Goal: Transaction & Acquisition: Purchase product/service

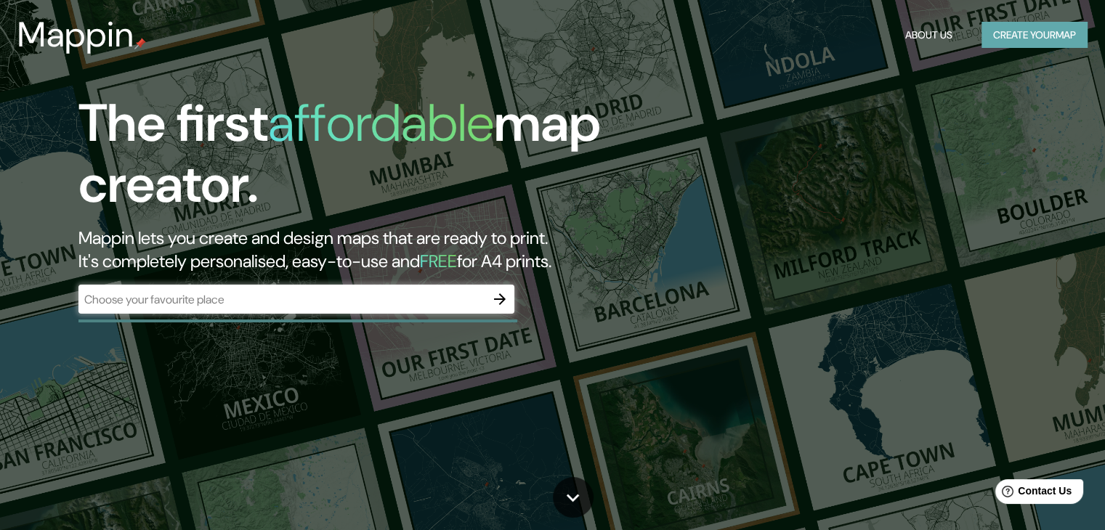
click at [1005, 41] on button "Create your map" at bounding box center [1034, 35] width 106 height 27
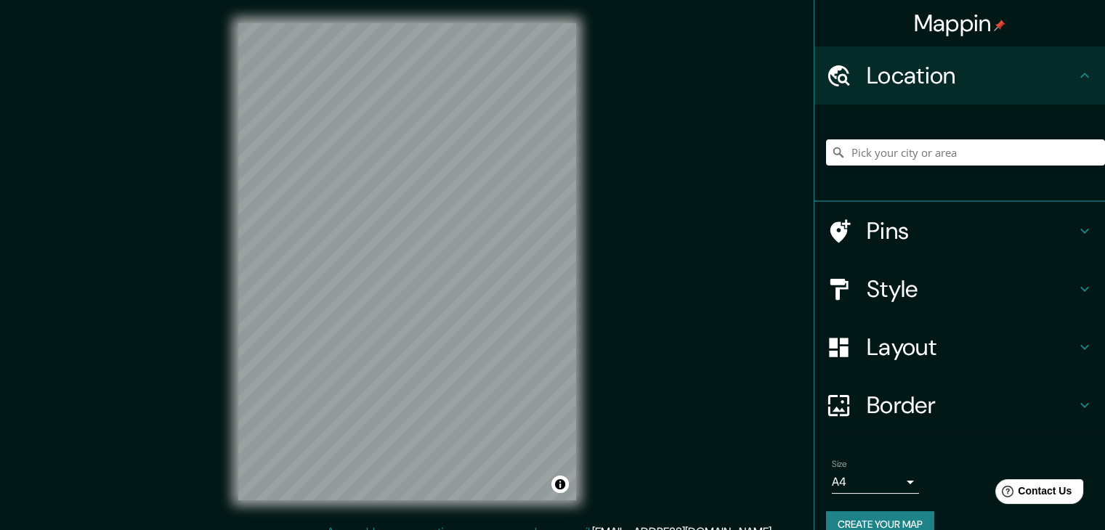
click at [949, 289] on h4 "Style" at bounding box center [971, 289] width 209 height 29
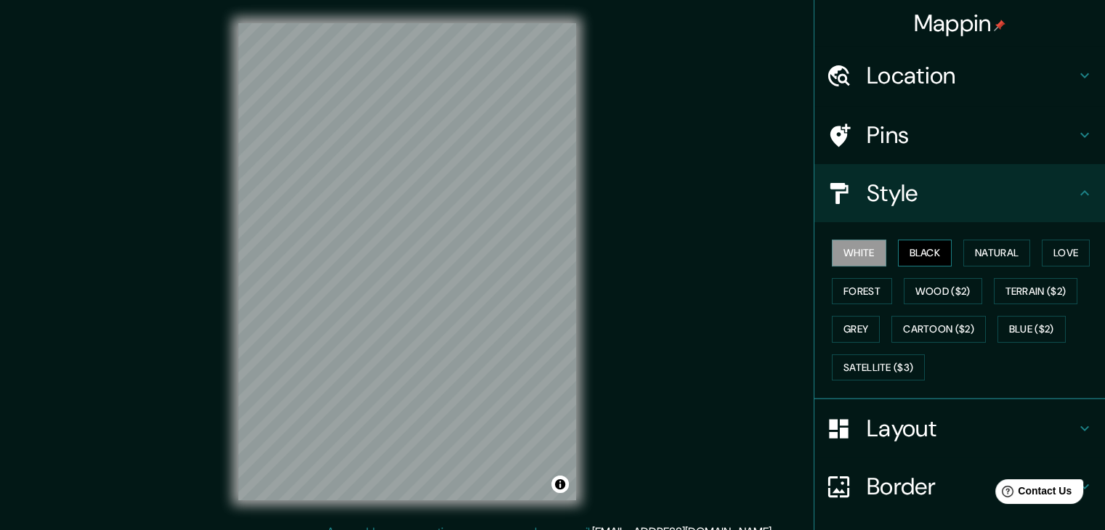
click at [921, 257] on button "Black" at bounding box center [925, 253] width 54 height 27
click at [988, 257] on button "Natural" at bounding box center [996, 253] width 67 height 27
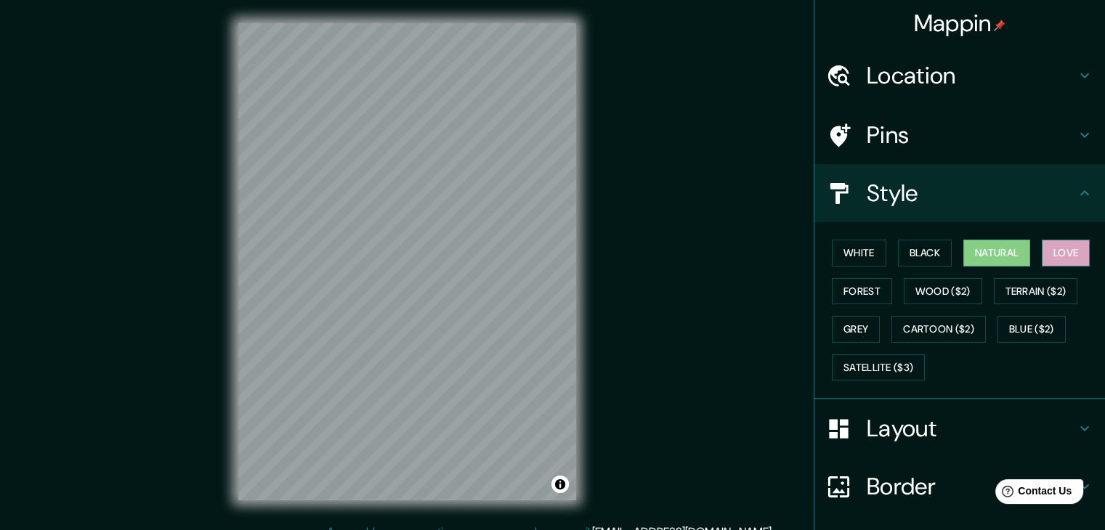
click at [1070, 254] on button "Love" at bounding box center [1066, 253] width 48 height 27
click at [864, 292] on button "Forest" at bounding box center [862, 291] width 60 height 27
click at [991, 251] on button "Natural" at bounding box center [996, 253] width 67 height 27
click at [688, 428] on div "Mappin Location Pins Style White Black Natural Love Forest Wood ($2) Terrain ($…" at bounding box center [552, 273] width 1105 height 547
click at [851, 326] on button "Grey" at bounding box center [856, 329] width 48 height 27
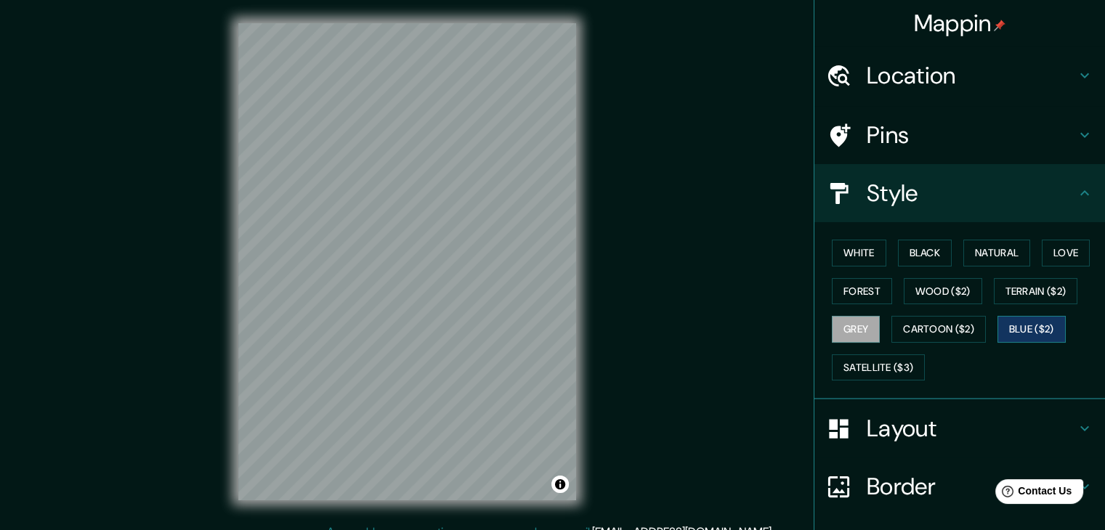
click at [1021, 327] on button "Blue ($2)" at bounding box center [1031, 329] width 68 height 27
click at [832, 325] on button "Grey" at bounding box center [856, 329] width 48 height 27
click at [869, 372] on button "Satellite ($3)" at bounding box center [878, 367] width 93 height 27
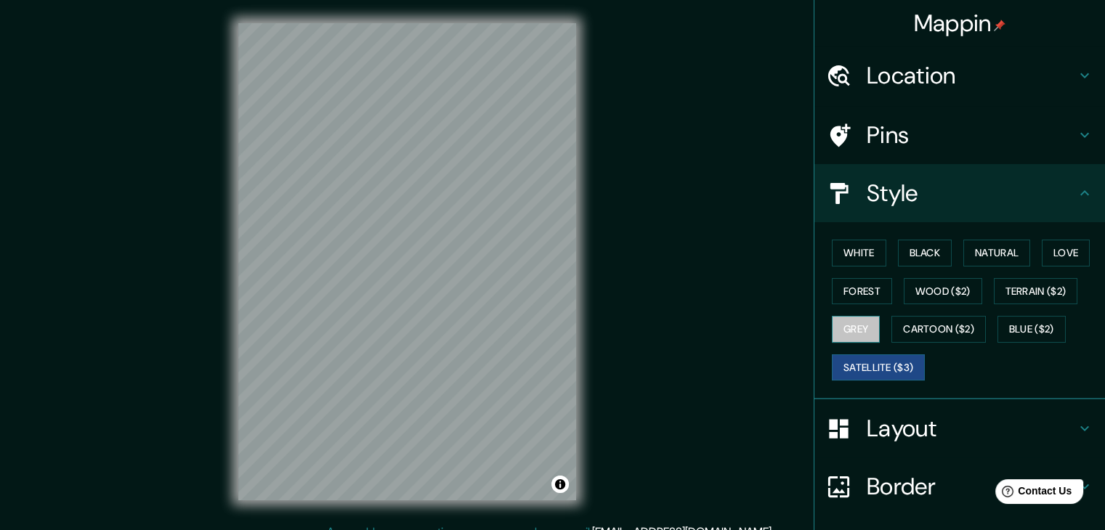
click at [855, 332] on button "Grey" at bounding box center [856, 329] width 48 height 27
click at [968, 79] on h4 "Location" at bounding box center [971, 75] width 209 height 29
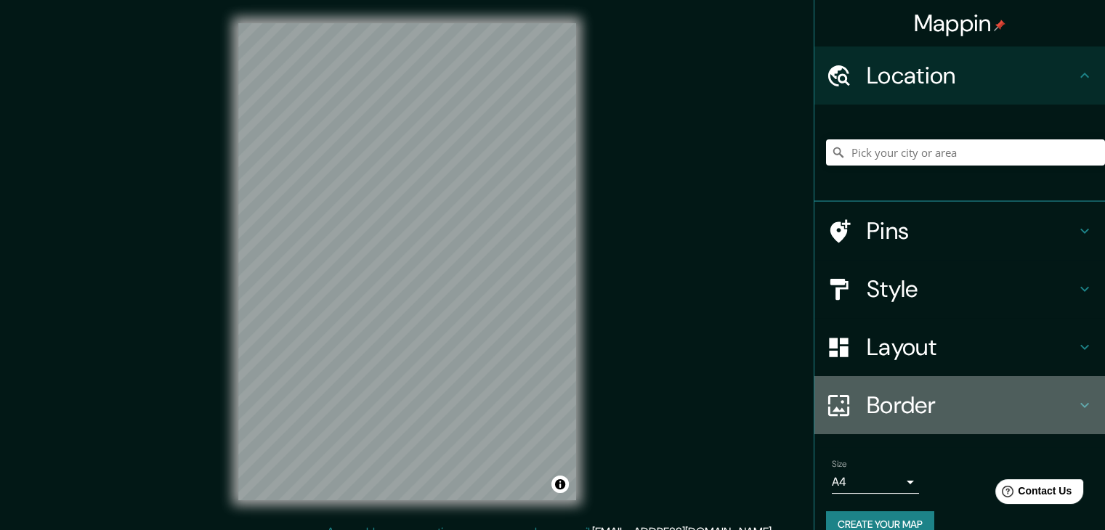
click at [946, 398] on h4 "Border" at bounding box center [971, 405] width 209 height 29
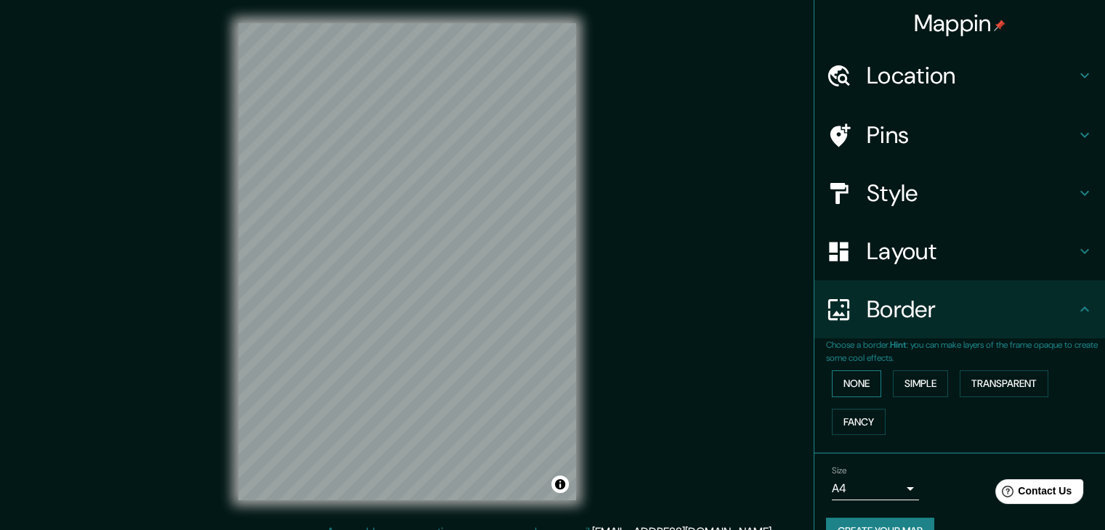
click at [853, 389] on button "None" at bounding box center [856, 383] width 49 height 27
click at [994, 385] on button "Transparent" at bounding box center [1004, 383] width 89 height 27
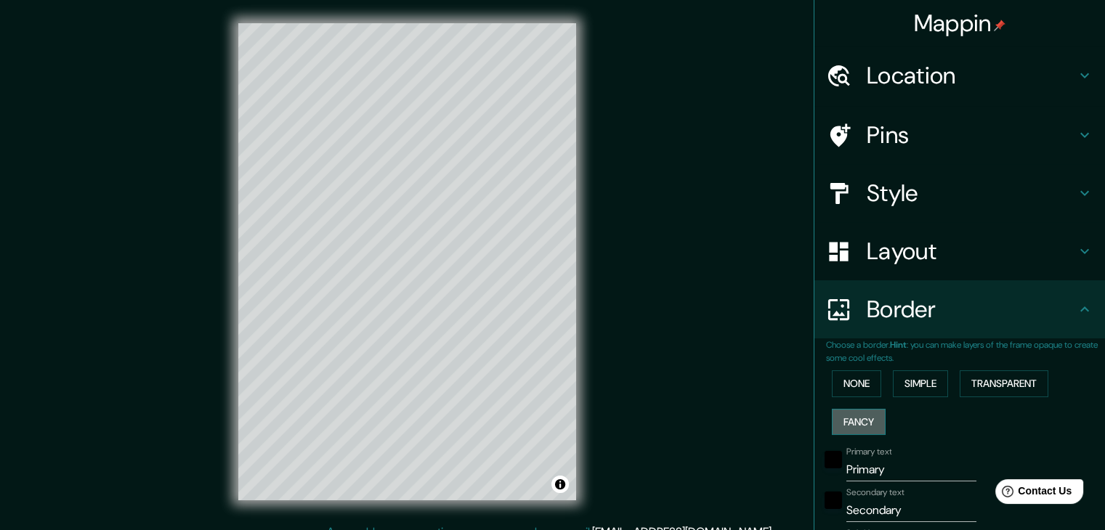
click at [853, 427] on button "Fancy" at bounding box center [859, 422] width 54 height 27
click at [920, 391] on button "Simple" at bounding box center [920, 383] width 55 height 27
click at [854, 385] on button "None" at bounding box center [856, 383] width 49 height 27
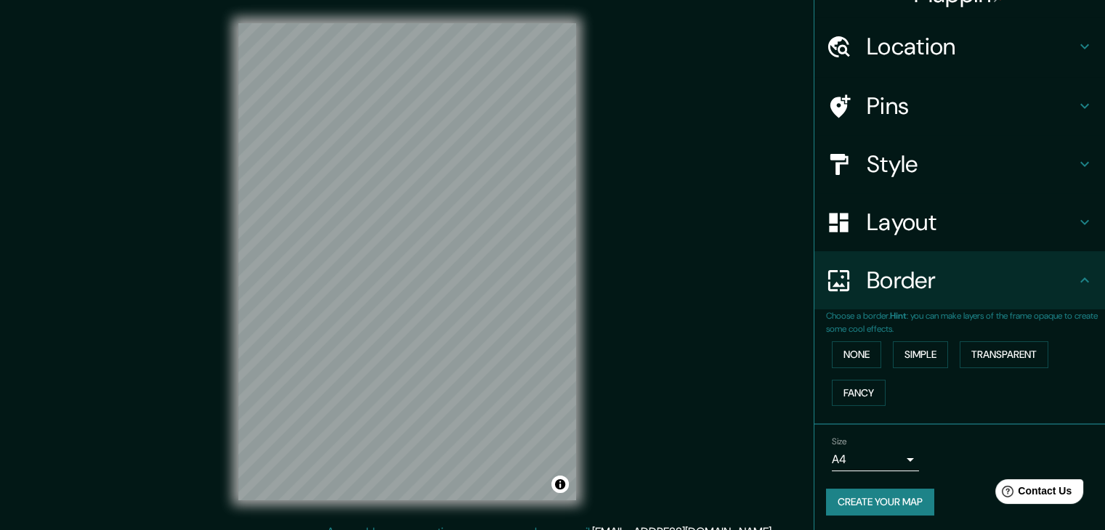
scroll to position [31, 0]
click at [1076, 280] on icon at bounding box center [1084, 278] width 17 height 17
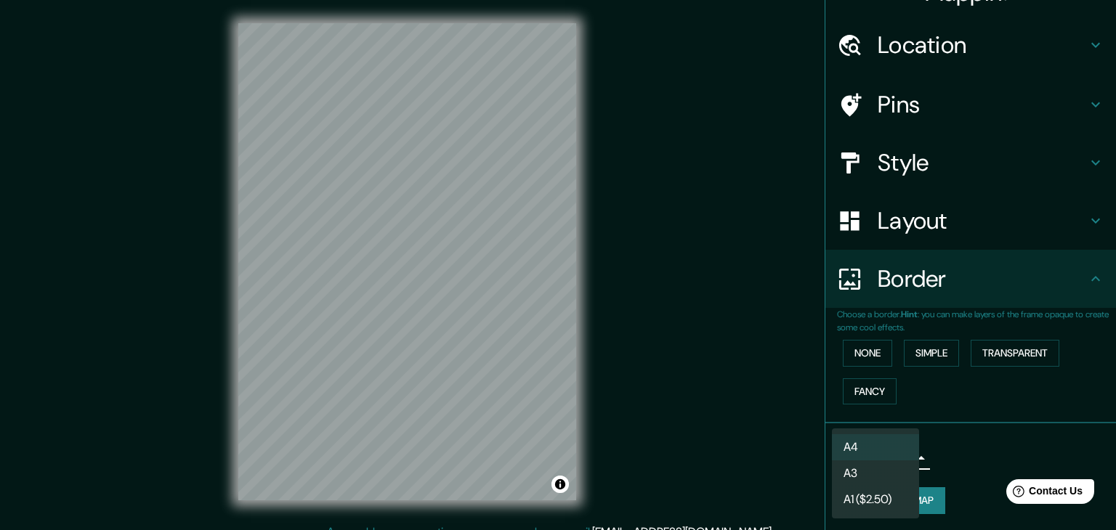
click at [893, 461] on body "Mappin Location Pins Style Layout Border Choose a border. Hint : you can make l…" at bounding box center [558, 265] width 1116 height 530
click at [868, 477] on li "A3" at bounding box center [875, 474] width 87 height 26
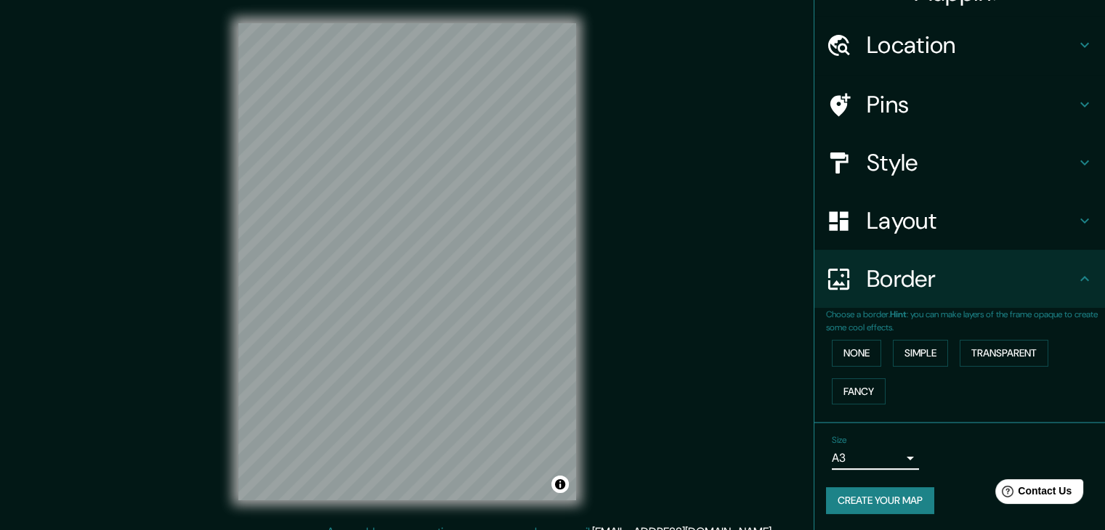
click at [950, 453] on div "Size A3 a4" at bounding box center [959, 452] width 267 height 46
click at [906, 400] on div "None Simple Transparent Fancy" at bounding box center [965, 372] width 279 height 76
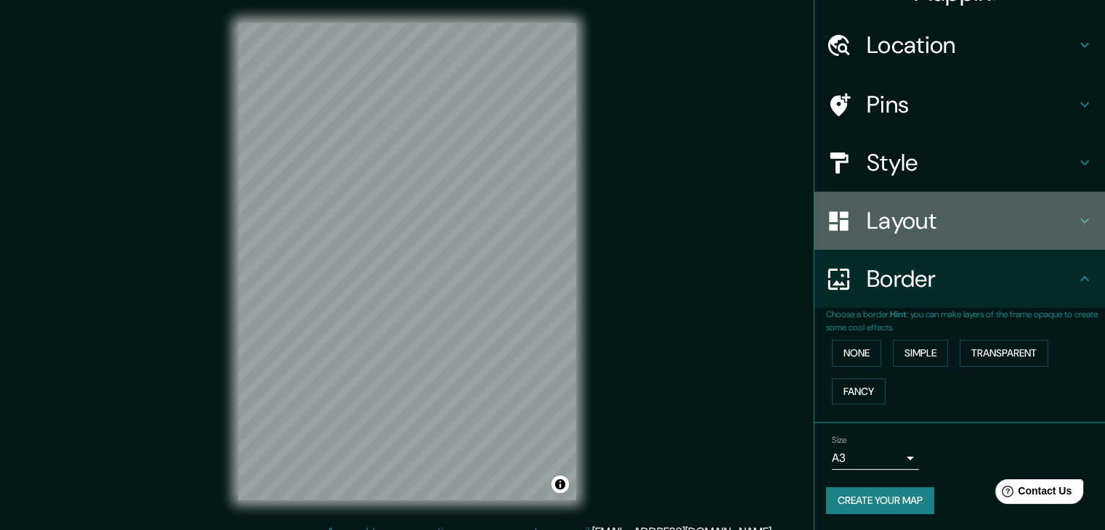
click at [932, 221] on h4 "Layout" at bounding box center [971, 220] width 209 height 29
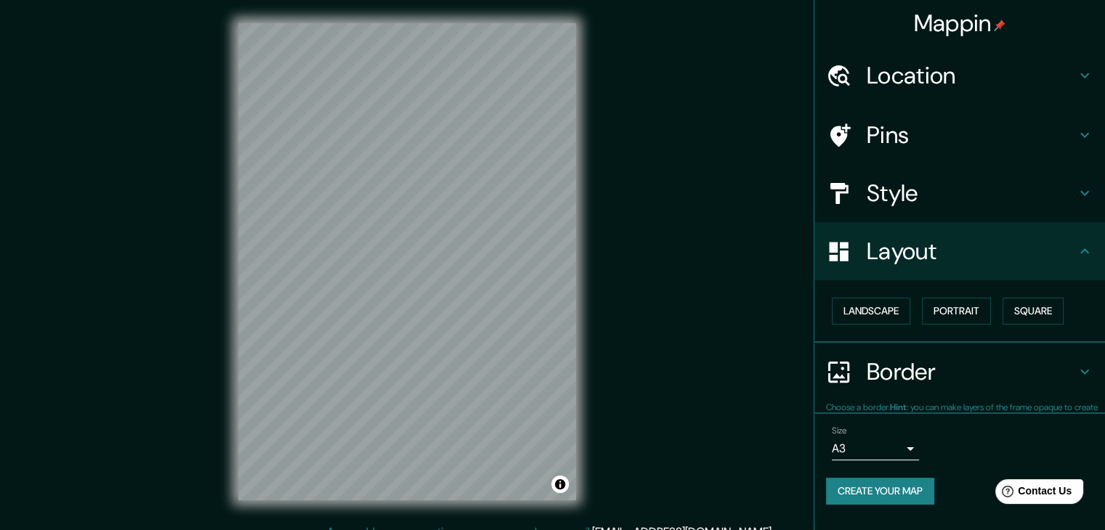
scroll to position [0, 0]
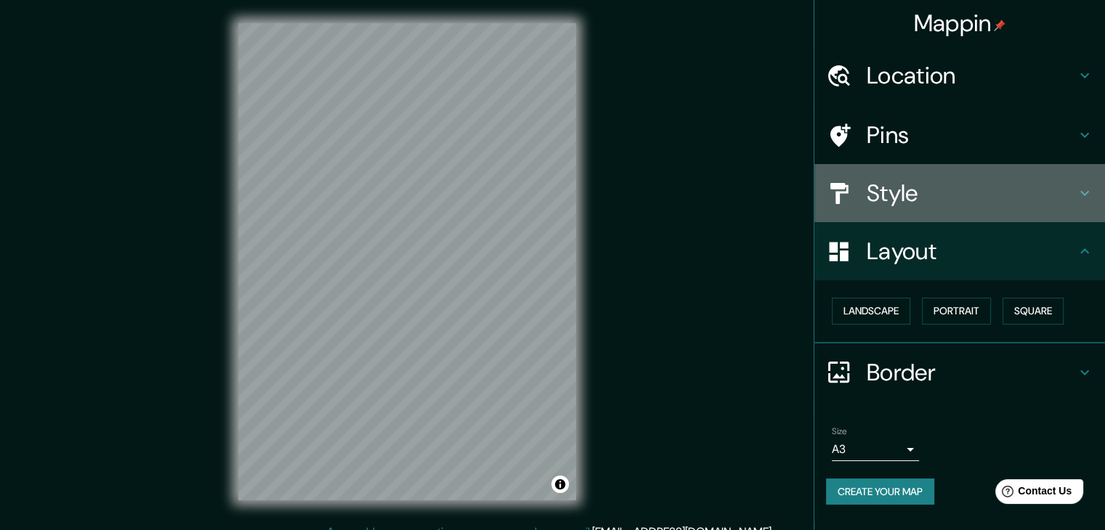
click at [927, 190] on h4 "Style" at bounding box center [971, 193] width 209 height 29
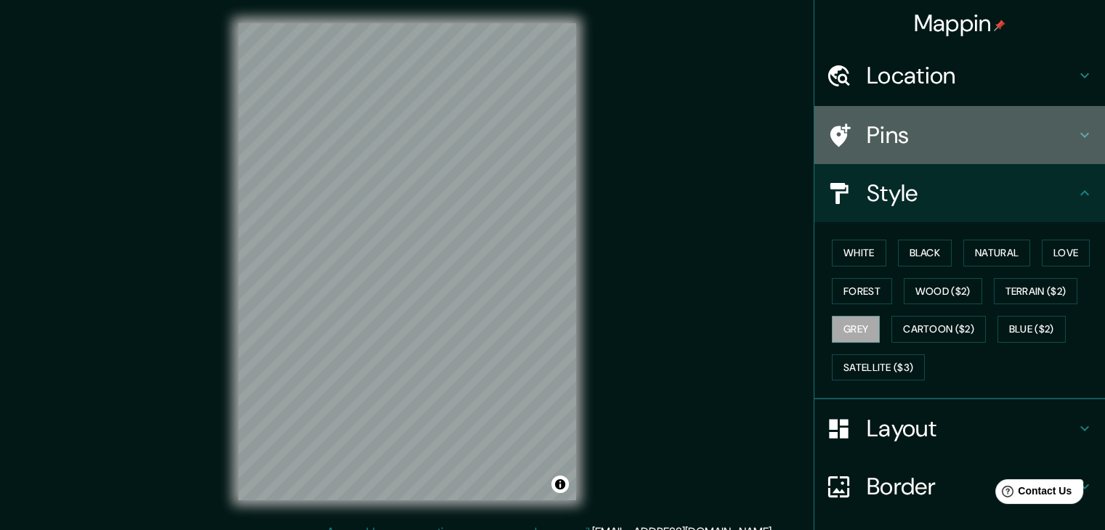
click at [922, 147] on h4 "Pins" at bounding box center [971, 135] width 209 height 29
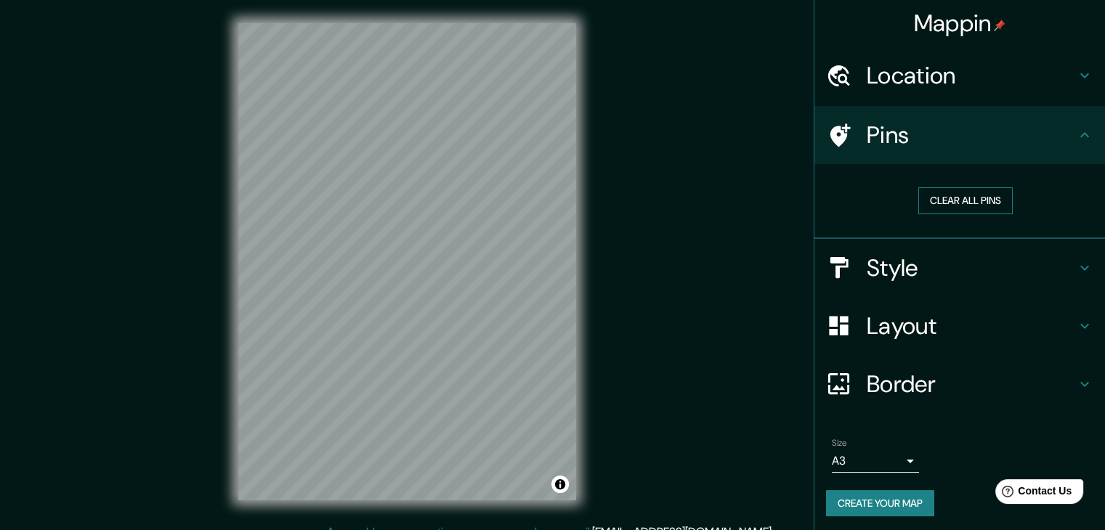
click at [933, 207] on button "Clear all pins" at bounding box center [965, 200] width 94 height 27
drag, startPoint x: 397, startPoint y: 339, endPoint x: 410, endPoint y: 251, distance: 89.5
click at [410, 251] on div at bounding box center [409, 254] width 12 height 12
click at [410, 251] on div at bounding box center [412, 251] width 12 height 12
click at [943, 193] on button "Clear all pins" at bounding box center [965, 200] width 94 height 27
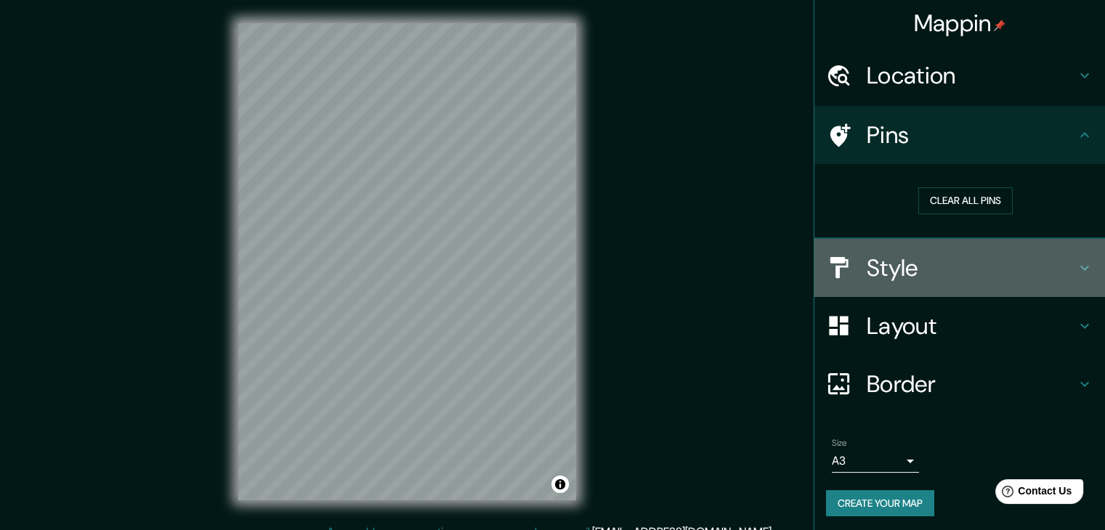
click at [888, 258] on h4 "Style" at bounding box center [971, 268] width 209 height 29
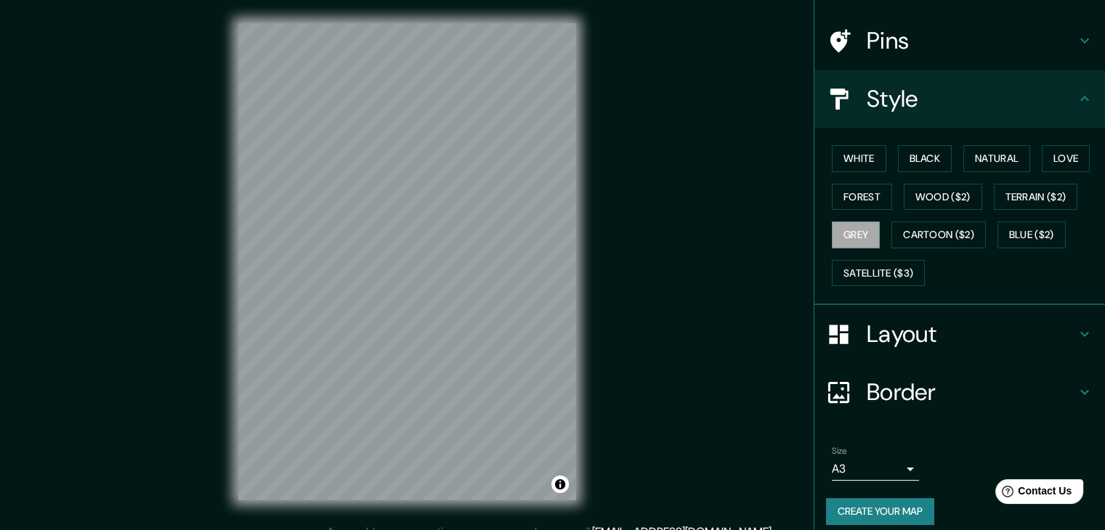
scroll to position [105, 0]
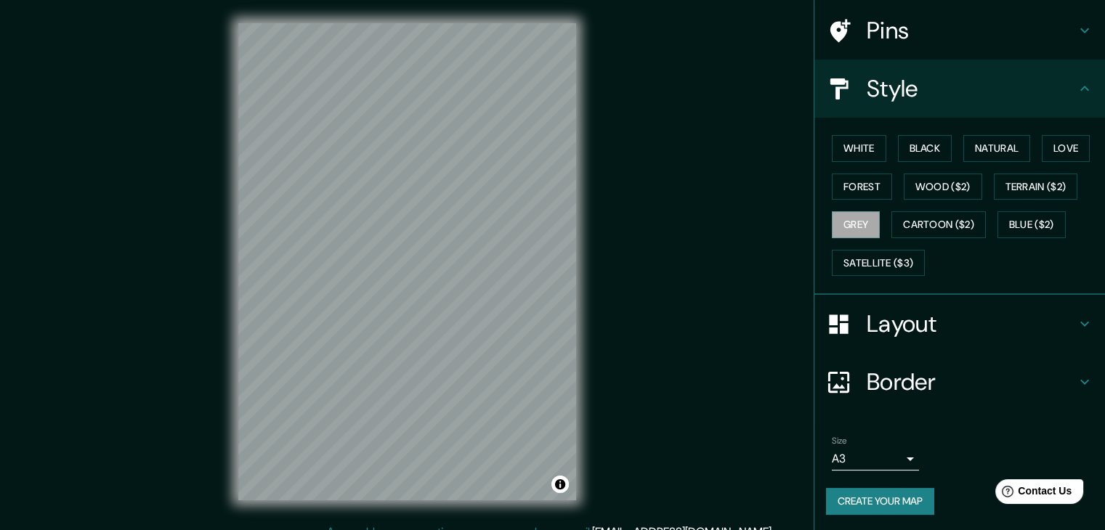
click at [881, 498] on button "Create your map" at bounding box center [880, 501] width 108 height 27
click at [868, 500] on button "Create your map" at bounding box center [880, 501] width 108 height 27
click at [564, 485] on button "Toggle attribution" at bounding box center [559, 484] width 17 height 17
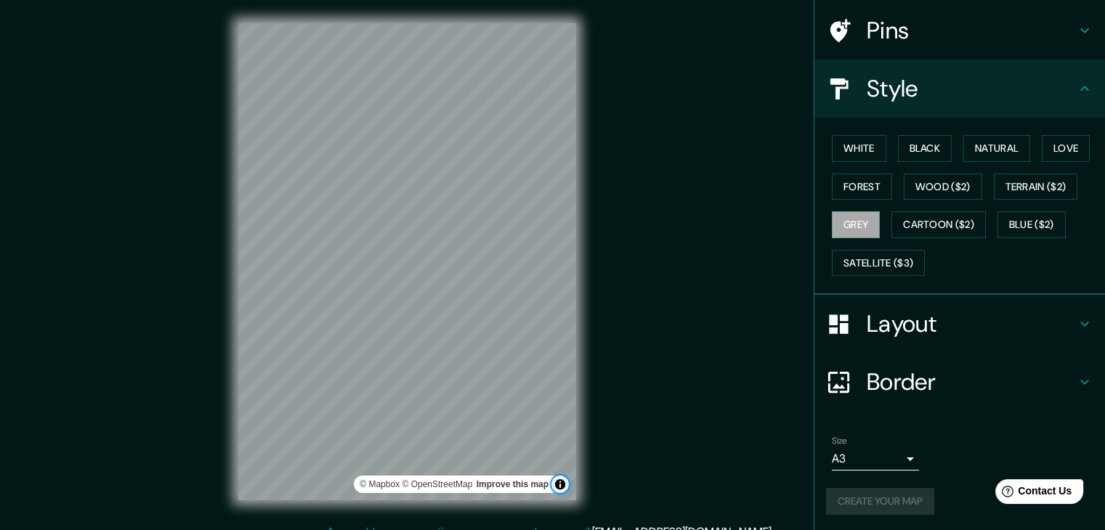
click at [564, 485] on button "Toggle attribution" at bounding box center [559, 484] width 17 height 17
drag, startPoint x: 670, startPoint y: 356, endPoint x: 637, endPoint y: 367, distance: 34.5
click at [642, 367] on div "Mappin Location Pins Style White Black Natural Love Forest Wood ($2) Terrain ($…" at bounding box center [552, 273] width 1105 height 547
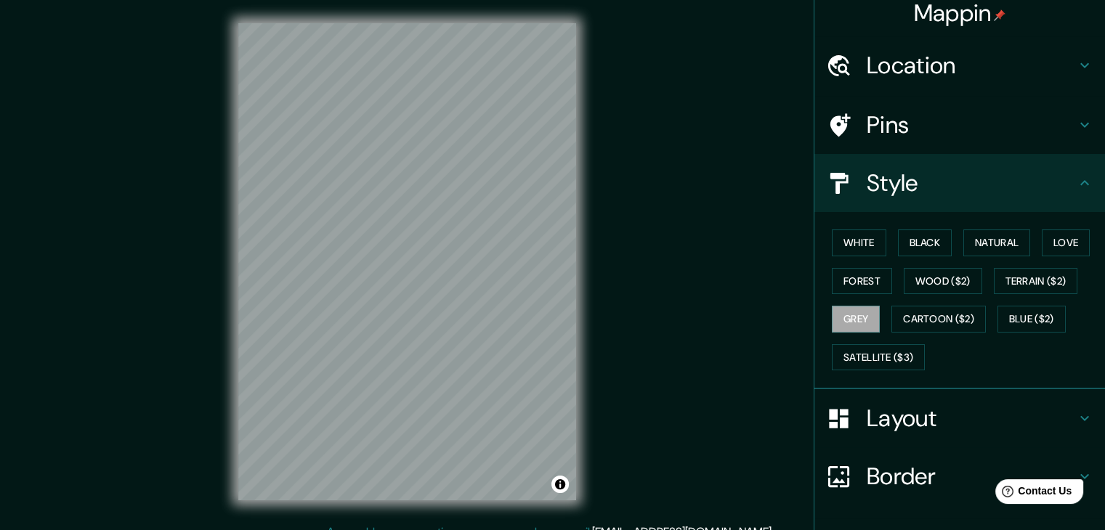
scroll to position [0, 0]
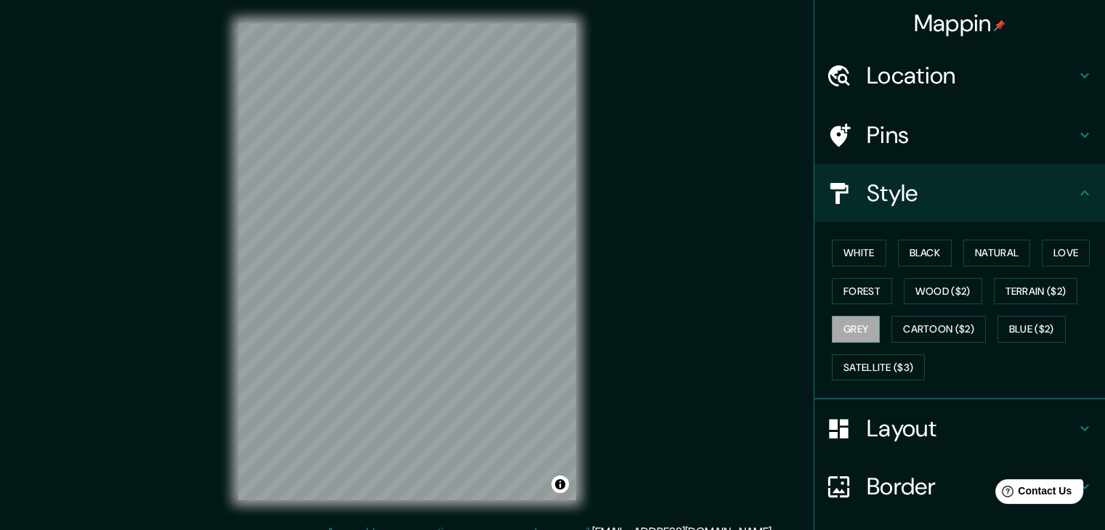
click at [941, 82] on h4 "Location" at bounding box center [971, 75] width 209 height 29
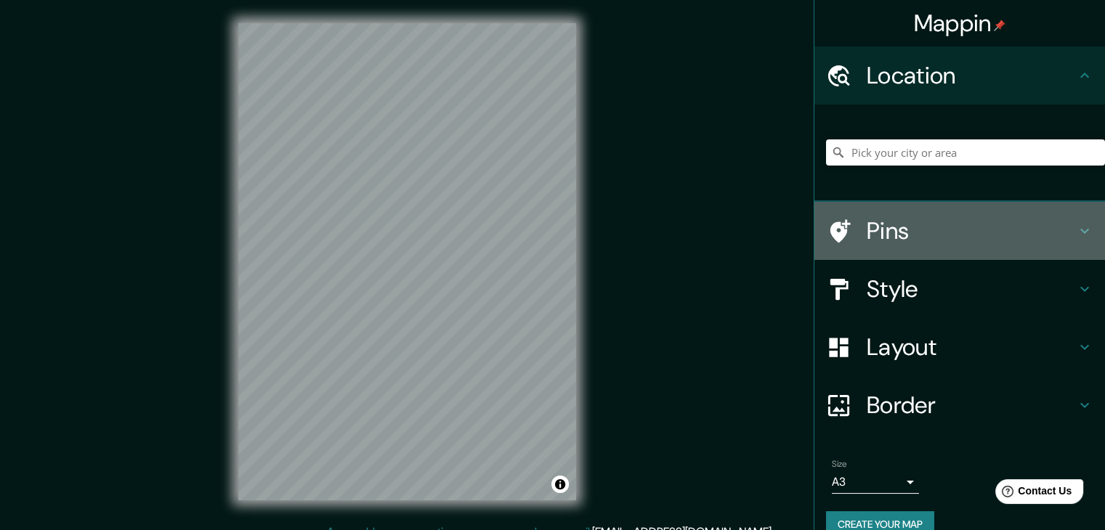
click at [893, 232] on h4 "Pins" at bounding box center [971, 230] width 209 height 29
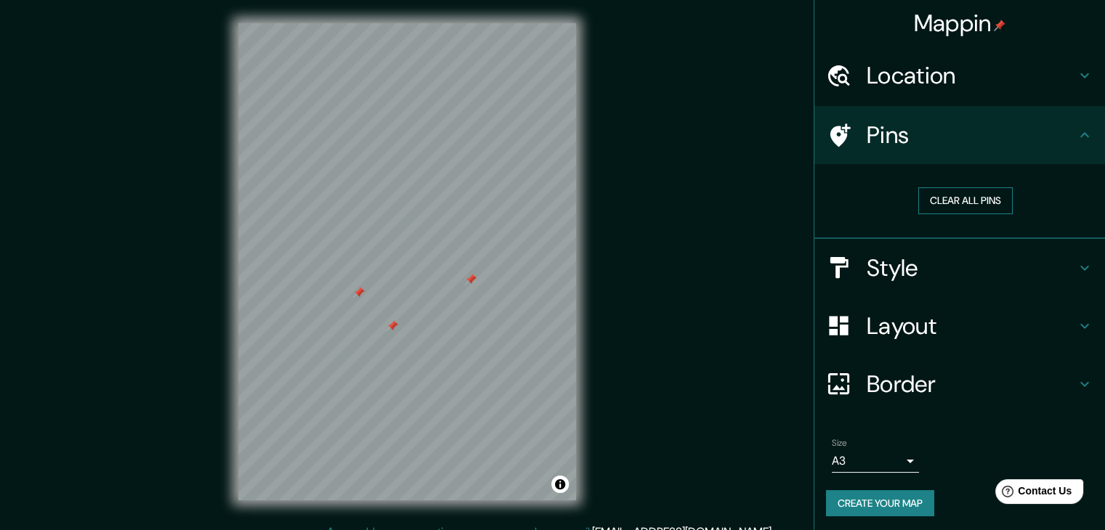
click at [939, 199] on button "Clear all pins" at bounding box center [965, 200] width 94 height 27
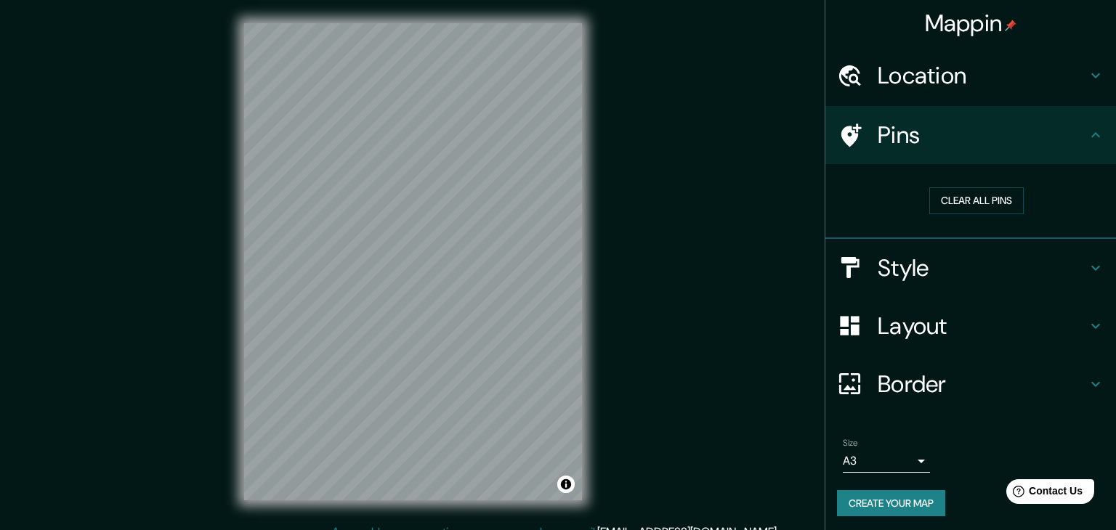
click at [895, 461] on body "Mappin Location Pins Clear all pins Style Layout Border Choose a border. Hint :…" at bounding box center [558, 265] width 1116 height 530
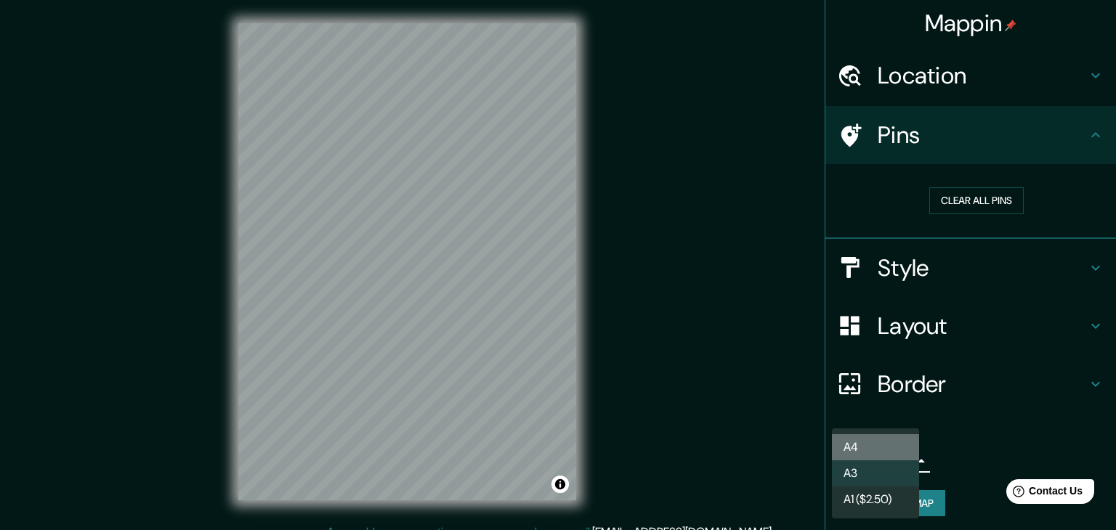
click at [868, 450] on li "A4" at bounding box center [875, 447] width 87 height 26
type input "single"
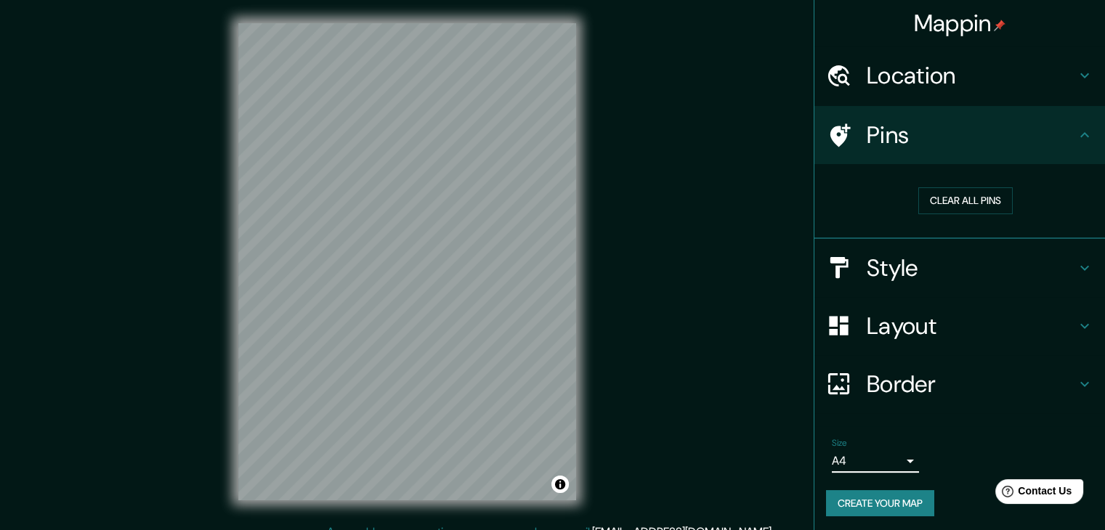
click at [896, 500] on button "Create your map" at bounding box center [880, 503] width 108 height 27
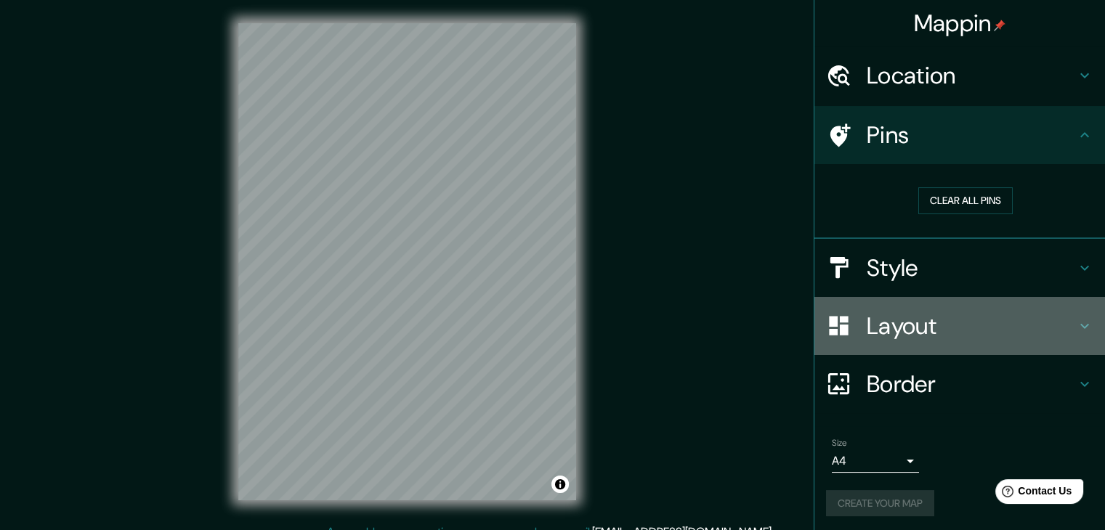
click at [899, 329] on h4 "Layout" at bounding box center [971, 326] width 209 height 29
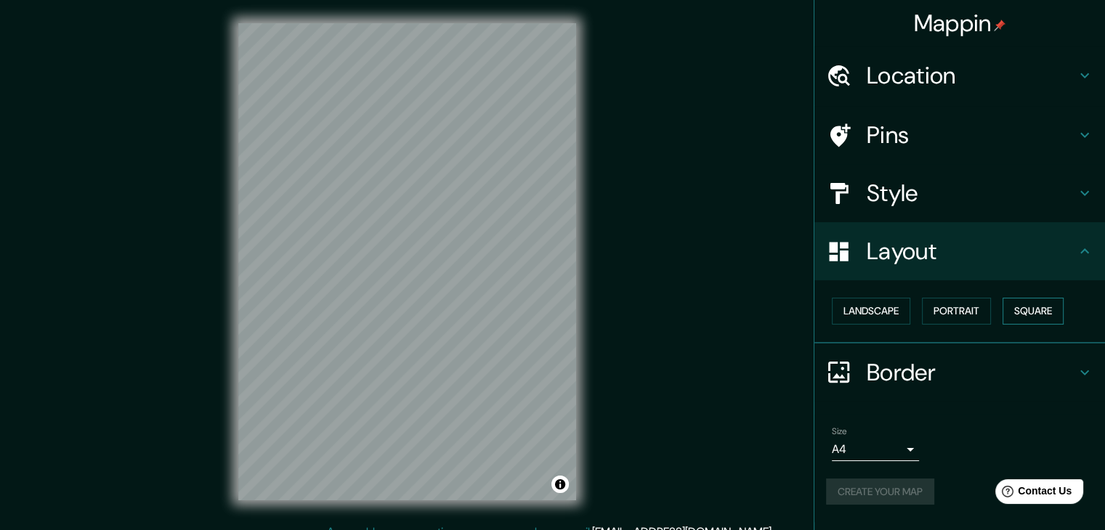
click at [1029, 308] on button "Square" at bounding box center [1032, 311] width 61 height 27
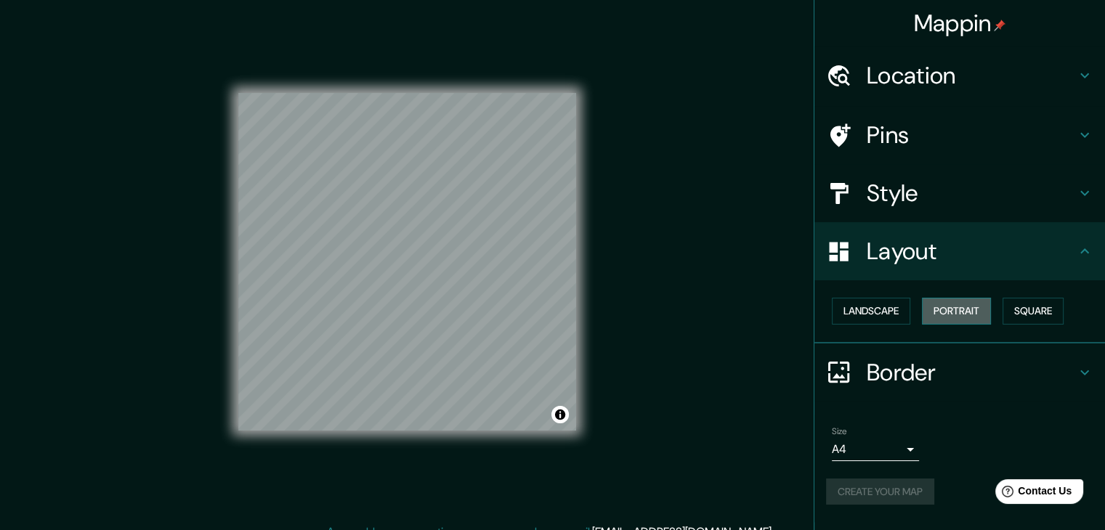
click at [972, 308] on button "Portrait" at bounding box center [956, 311] width 69 height 27
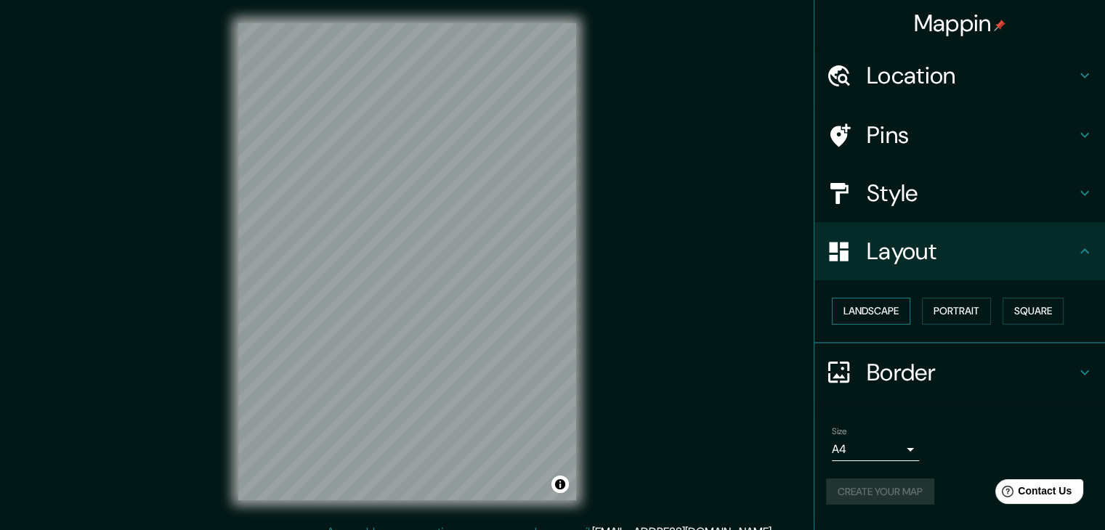
click at [863, 313] on button "Landscape" at bounding box center [871, 311] width 78 height 27
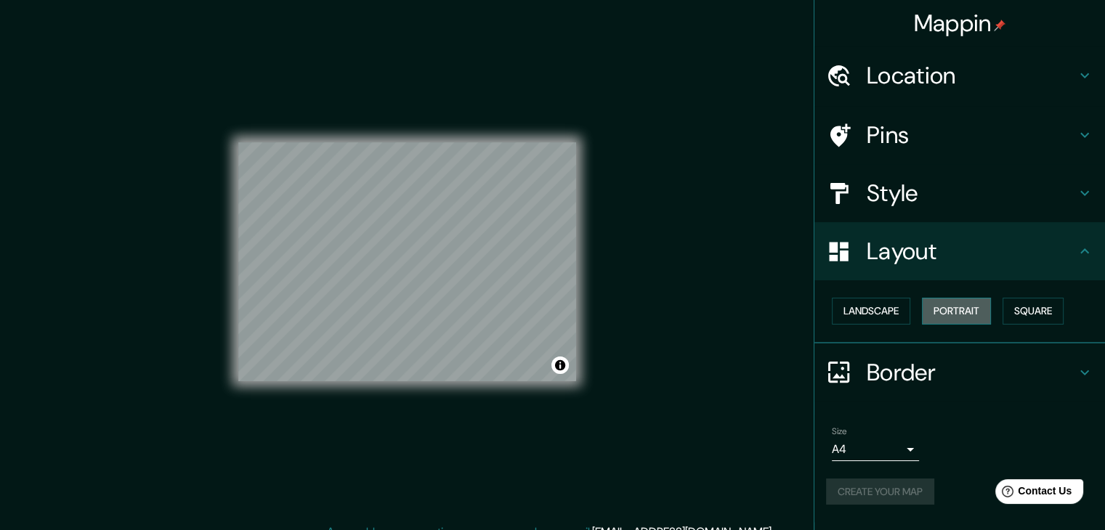
click at [944, 312] on button "Portrait" at bounding box center [956, 311] width 69 height 27
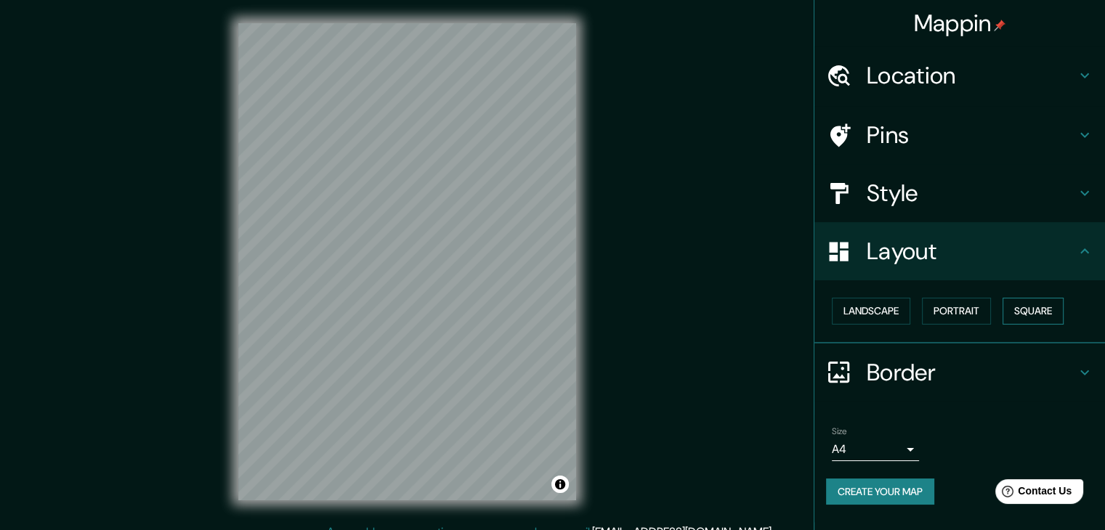
click at [1063, 311] on button "Square" at bounding box center [1032, 311] width 61 height 27
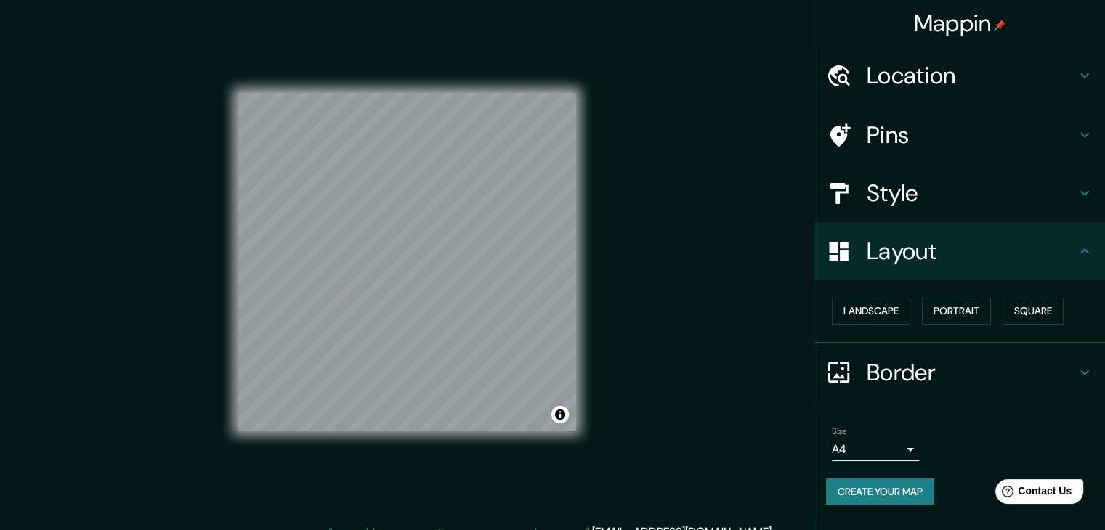
click at [933, 192] on h4 "Style" at bounding box center [971, 193] width 209 height 29
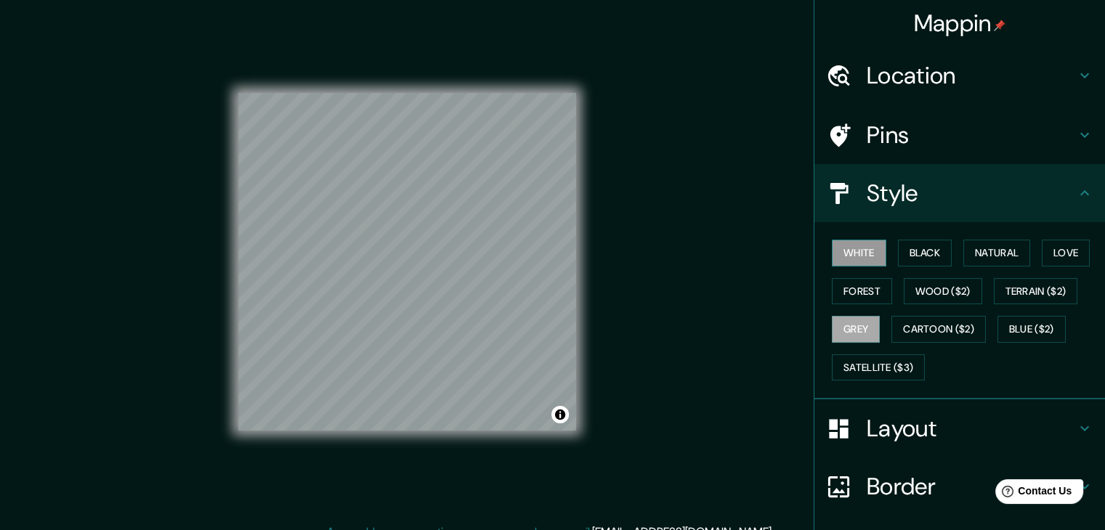
click at [862, 259] on button "White" at bounding box center [859, 253] width 54 height 27
click at [913, 256] on button "Black" at bounding box center [925, 253] width 54 height 27
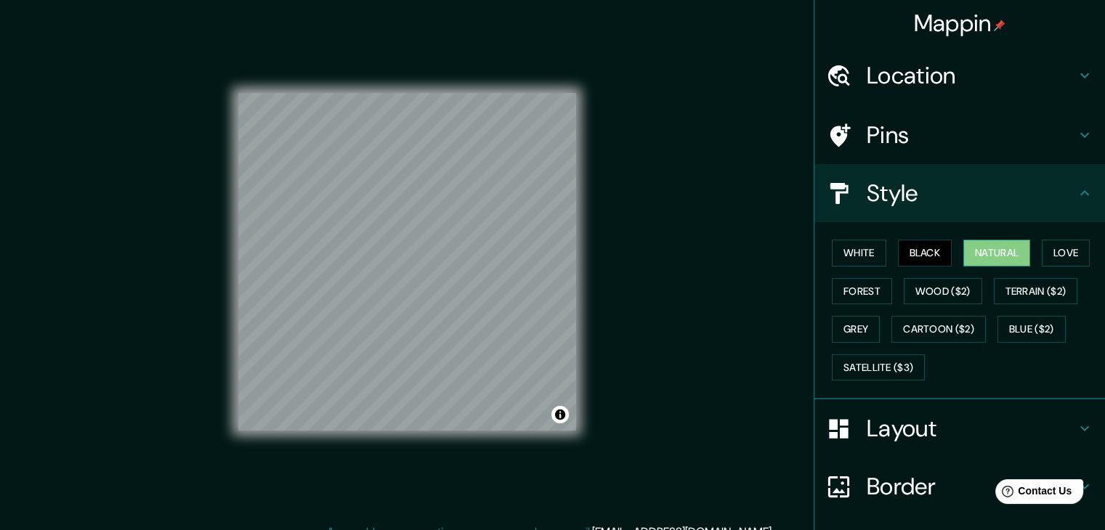
click at [963, 256] on button "Natural" at bounding box center [996, 253] width 67 height 27
click at [1058, 256] on button "Love" at bounding box center [1066, 253] width 48 height 27
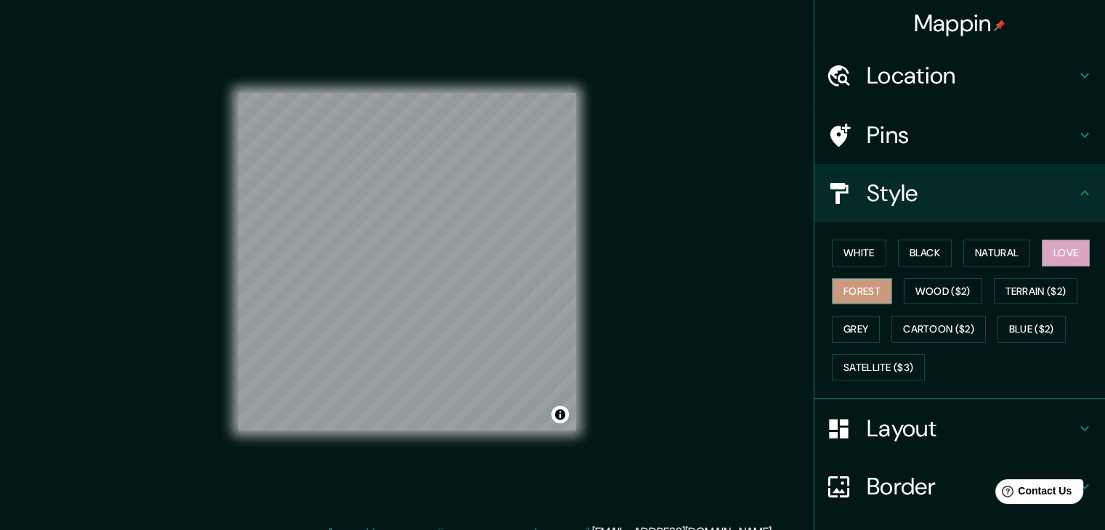
click at [867, 285] on button "Forest" at bounding box center [862, 291] width 60 height 27
click at [847, 331] on button "Grey" at bounding box center [856, 329] width 48 height 27
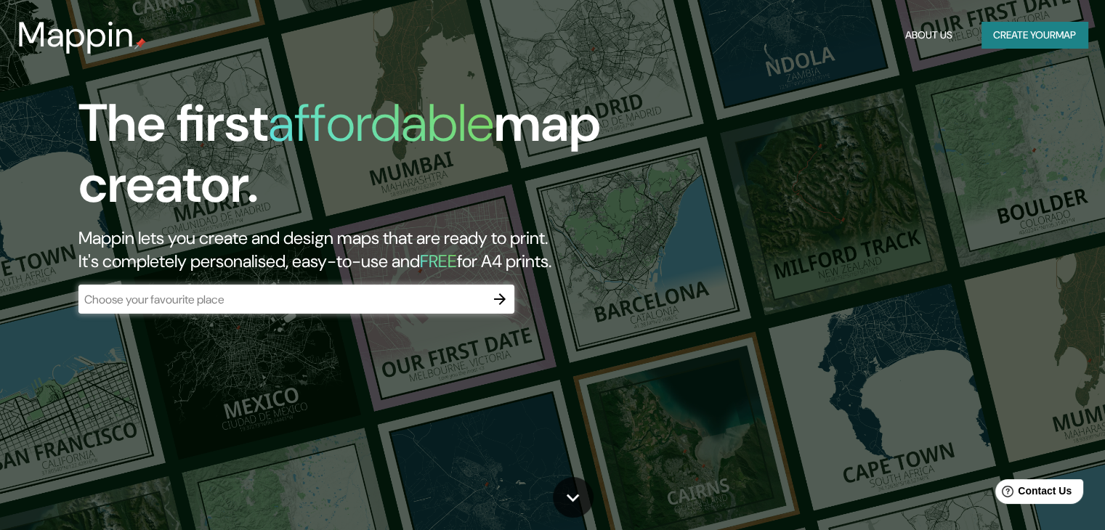
click at [17, 3] on header "Mappin About Us Create your map" at bounding box center [552, 35] width 1105 height 70
